Goal: Information Seeking & Learning: Learn about a topic

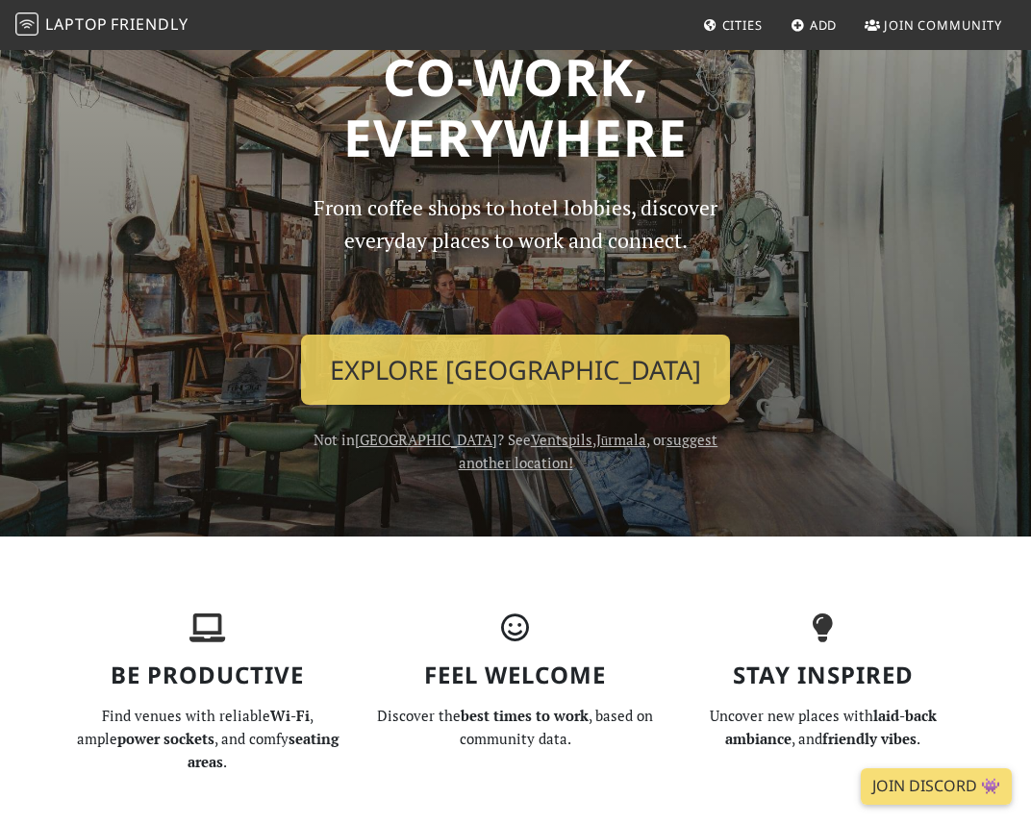
scroll to position [91, 0]
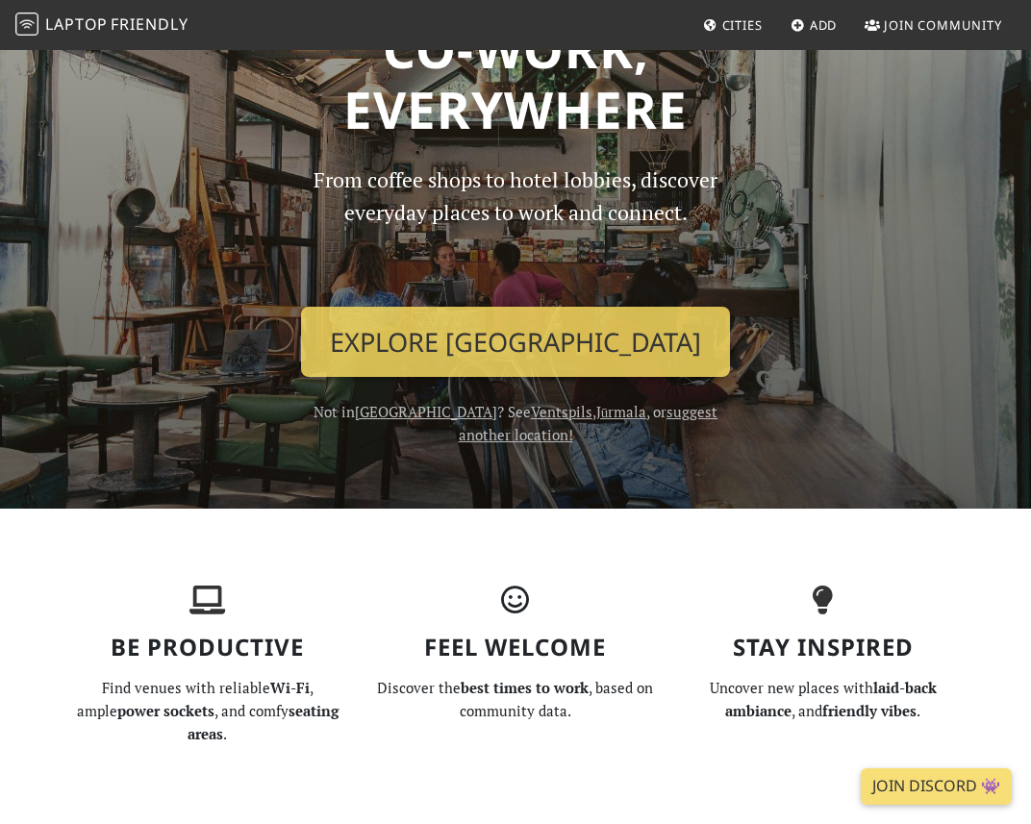
click at [734, 20] on span "Cities" at bounding box center [742, 24] width 40 height 17
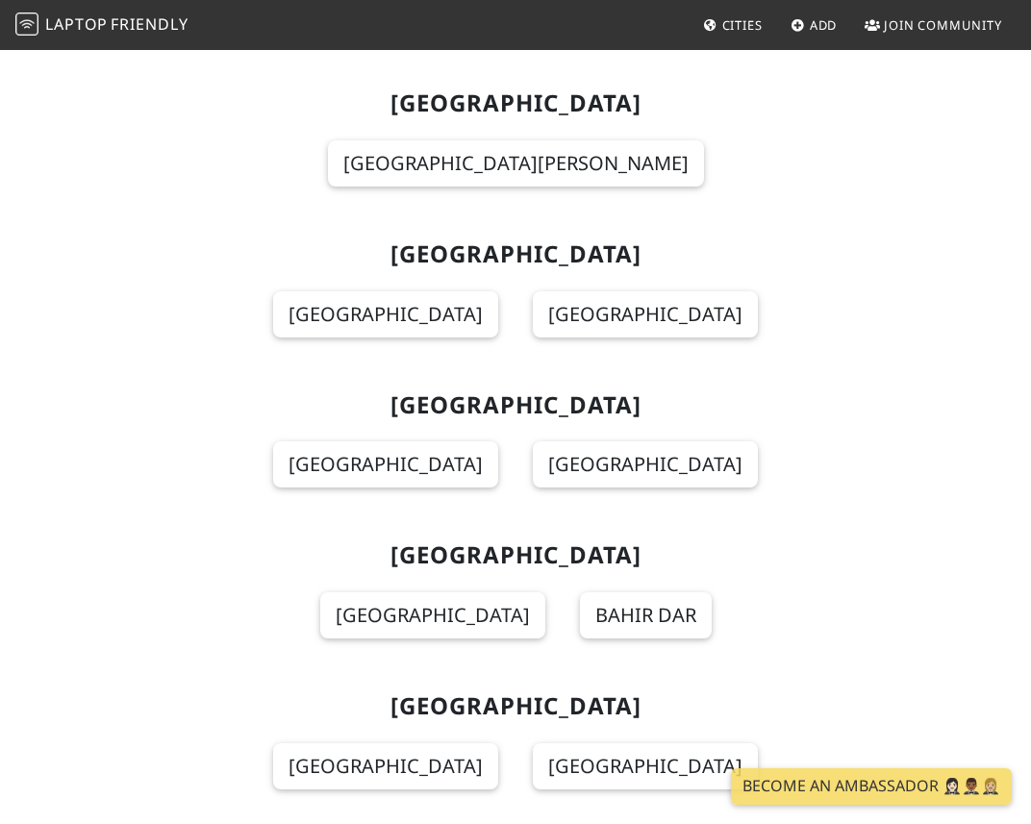
scroll to position [6289, 0]
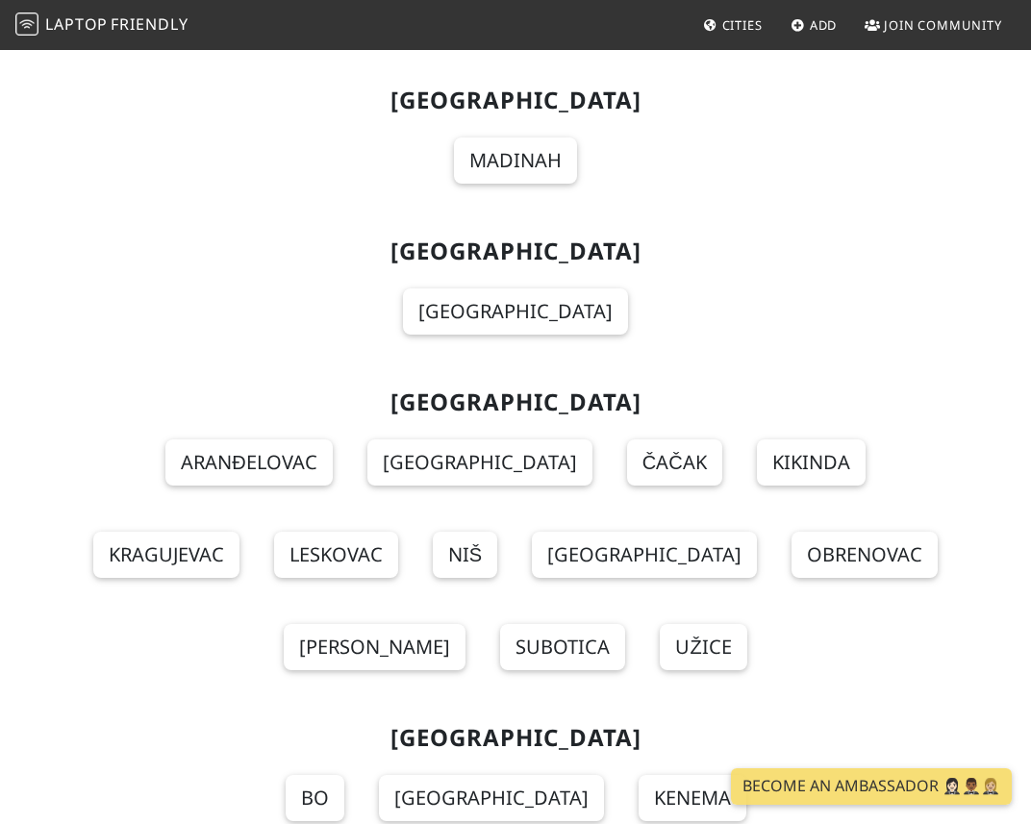
scroll to position [20947, 0]
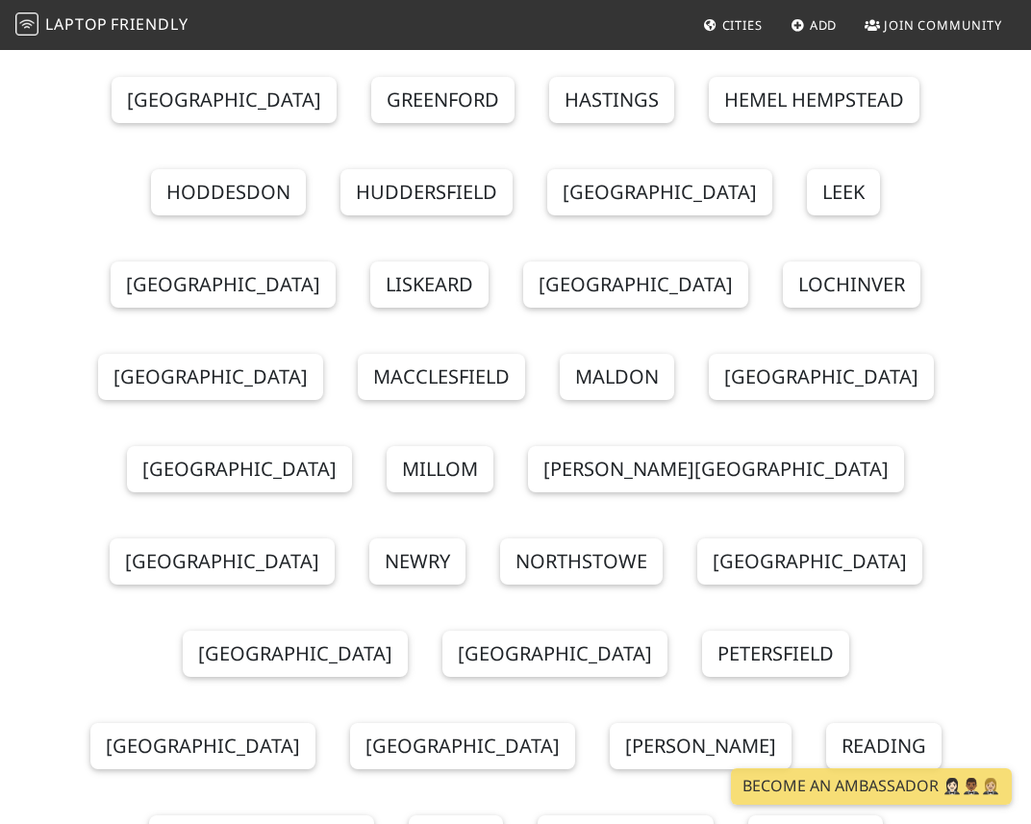
scroll to position [27361, 0]
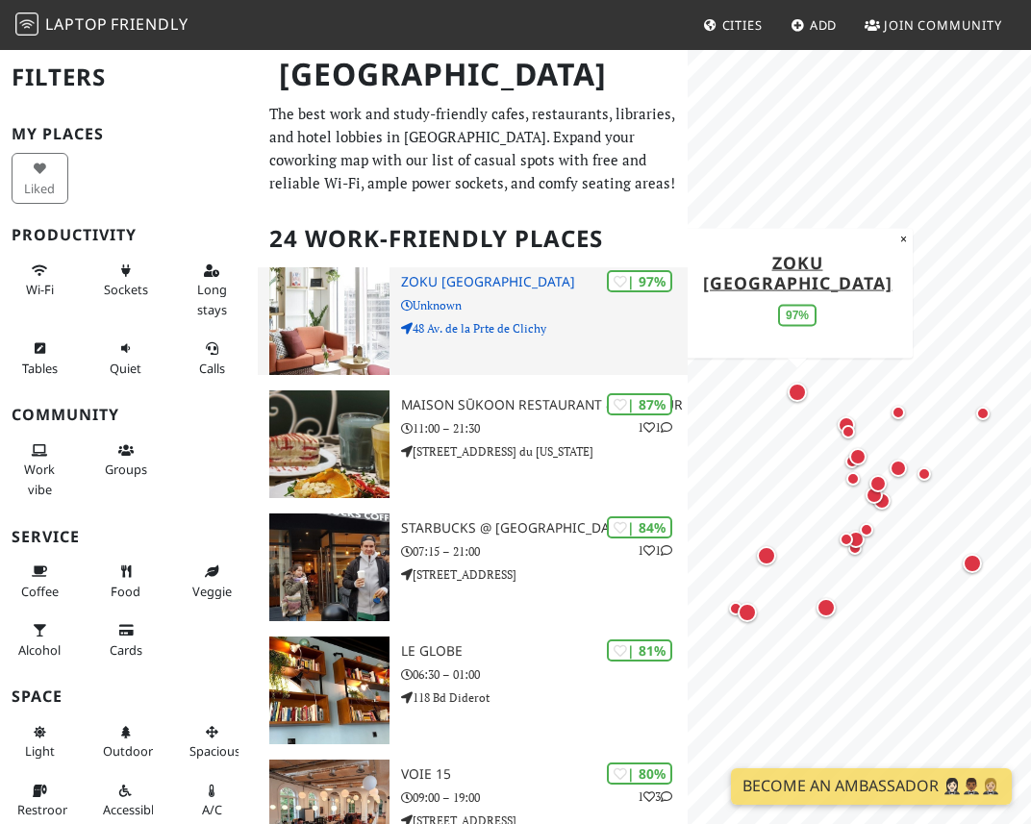
click at [557, 314] on p "Unknown" at bounding box center [544, 305] width 287 height 18
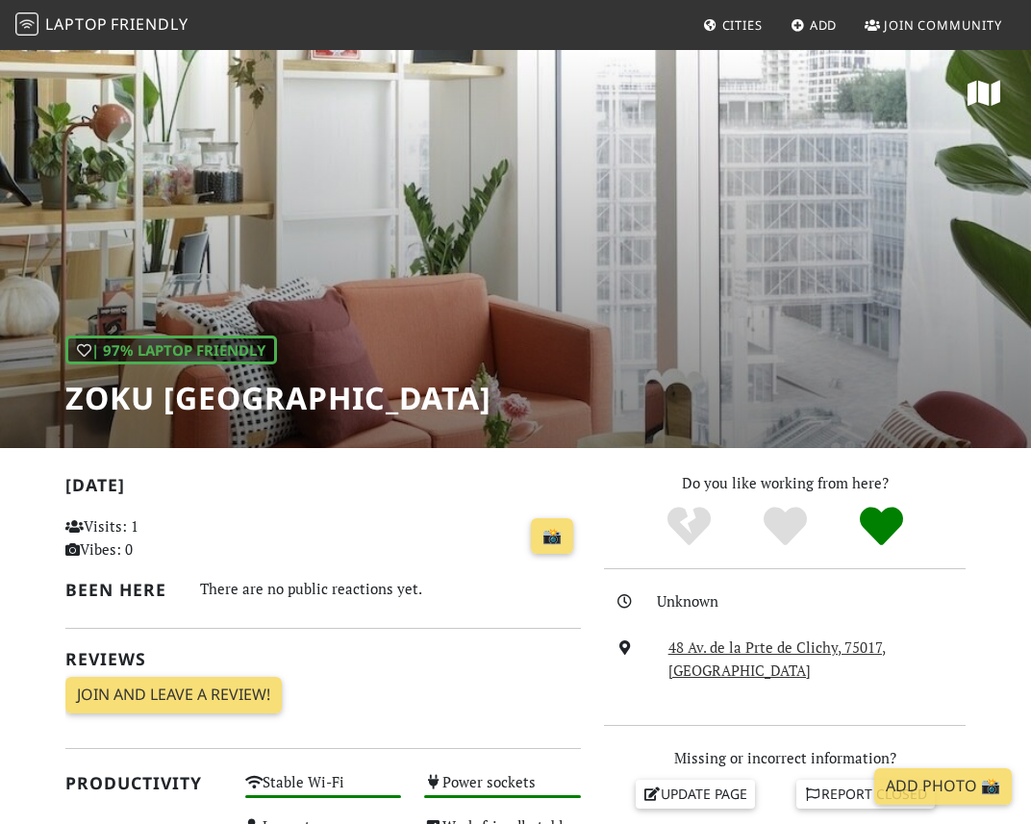
click at [585, 325] on div "| 97% Laptop Friendly Zoku Paris" at bounding box center [515, 248] width 1031 height 400
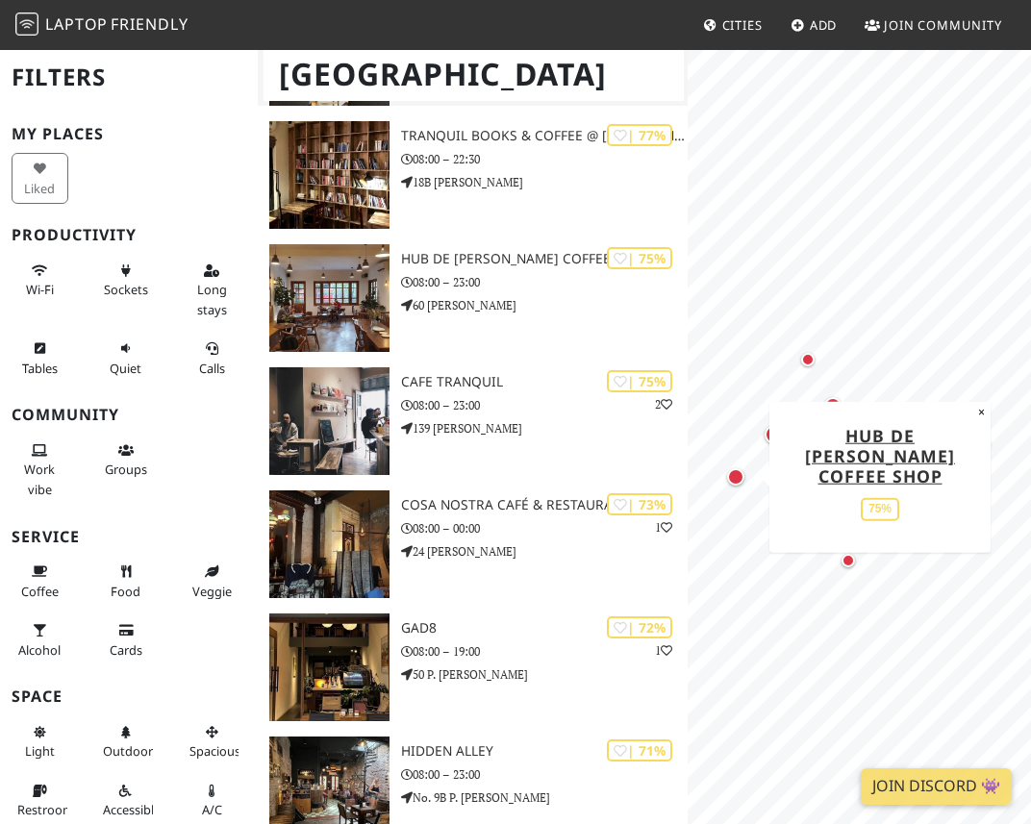
scroll to position [381, 0]
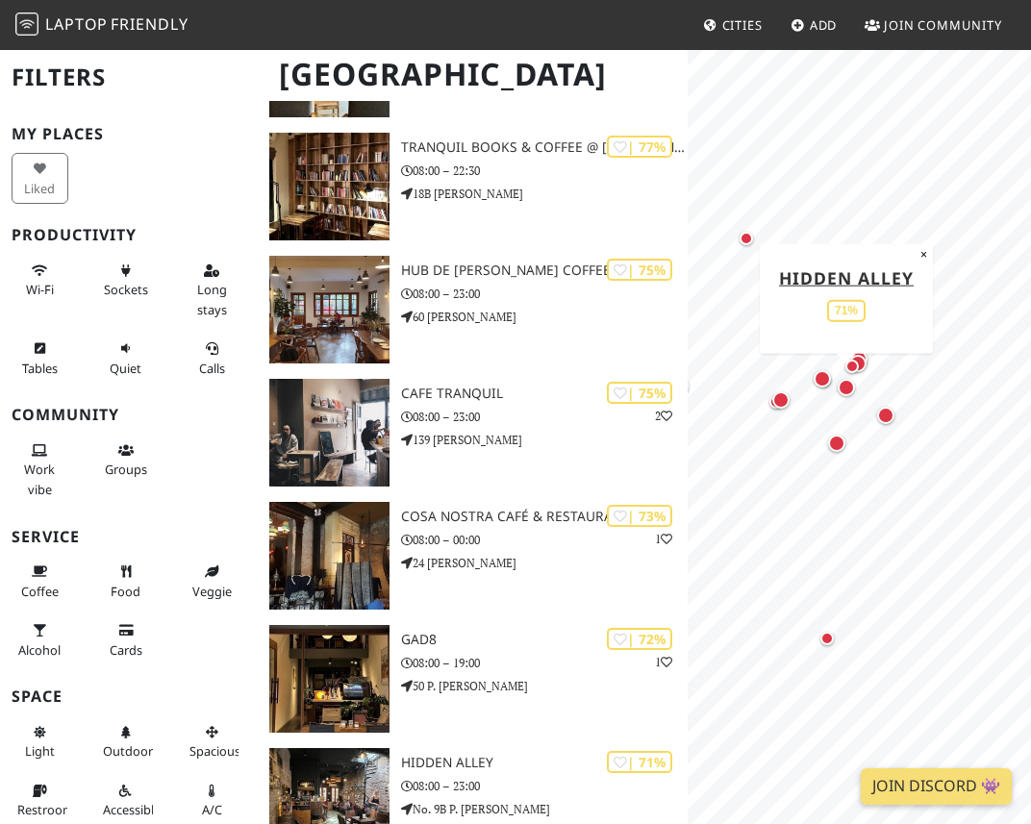
click at [848, 387] on div "Map marker" at bounding box center [846, 387] width 17 height 17
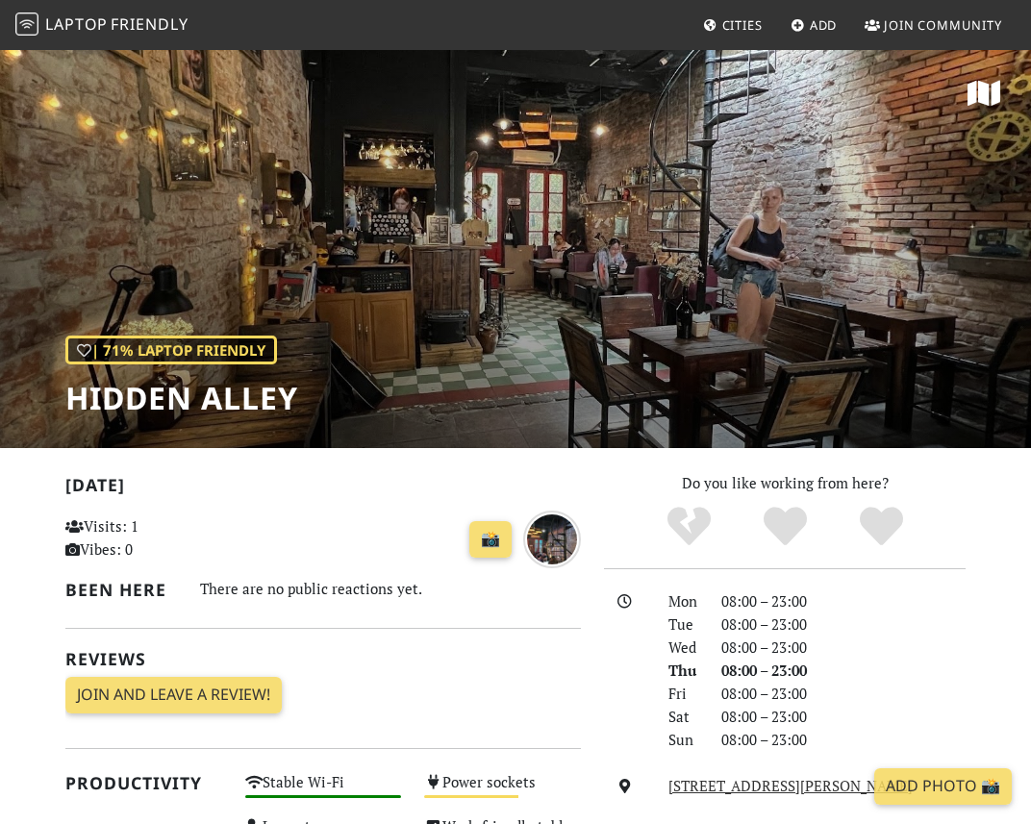
click at [583, 265] on div "| 71% Laptop Friendly Hidden Alley" at bounding box center [515, 248] width 1031 height 400
click at [557, 531] on img "over 1 year ago" at bounding box center [552, 540] width 58 height 58
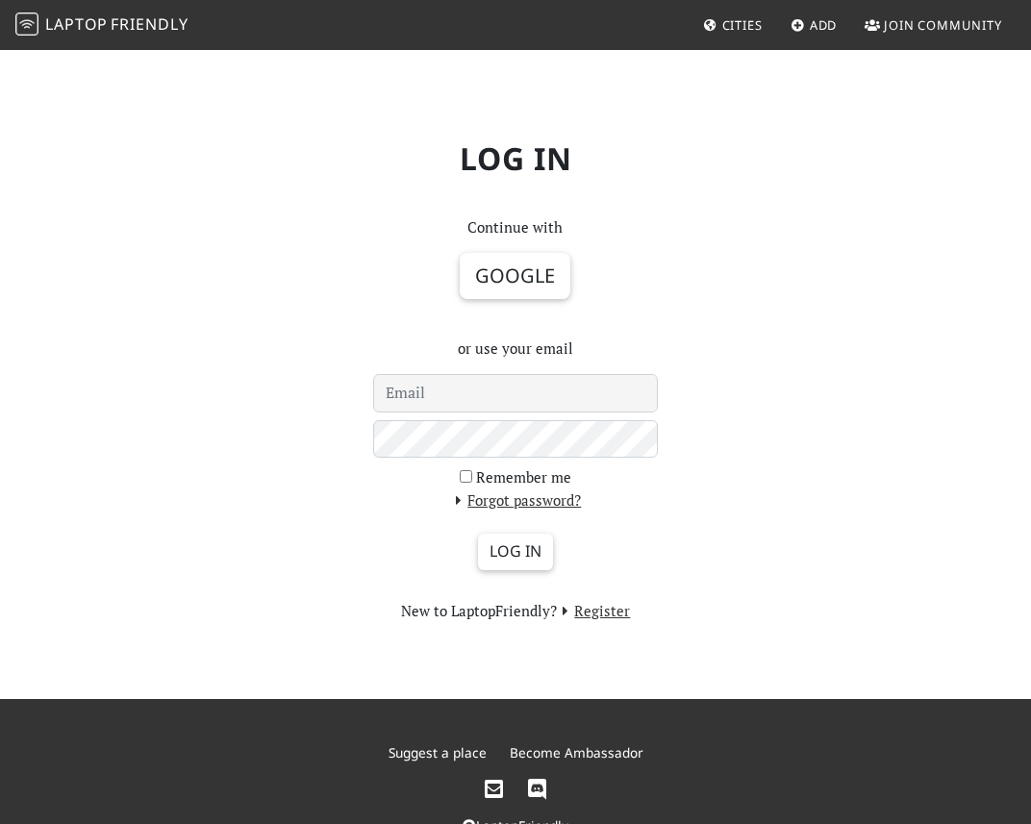
click at [62, 16] on span "Laptop" at bounding box center [76, 23] width 63 height 21
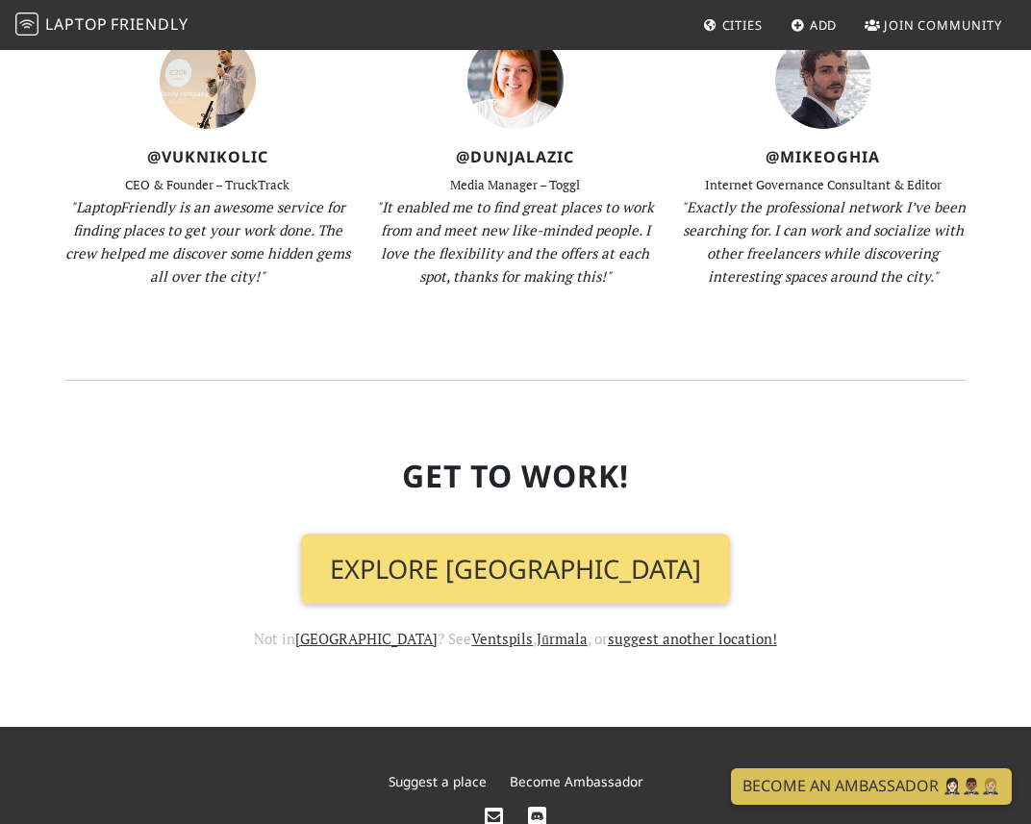
scroll to position [1923, 0]
